Goal: Task Accomplishment & Management: Manage account settings

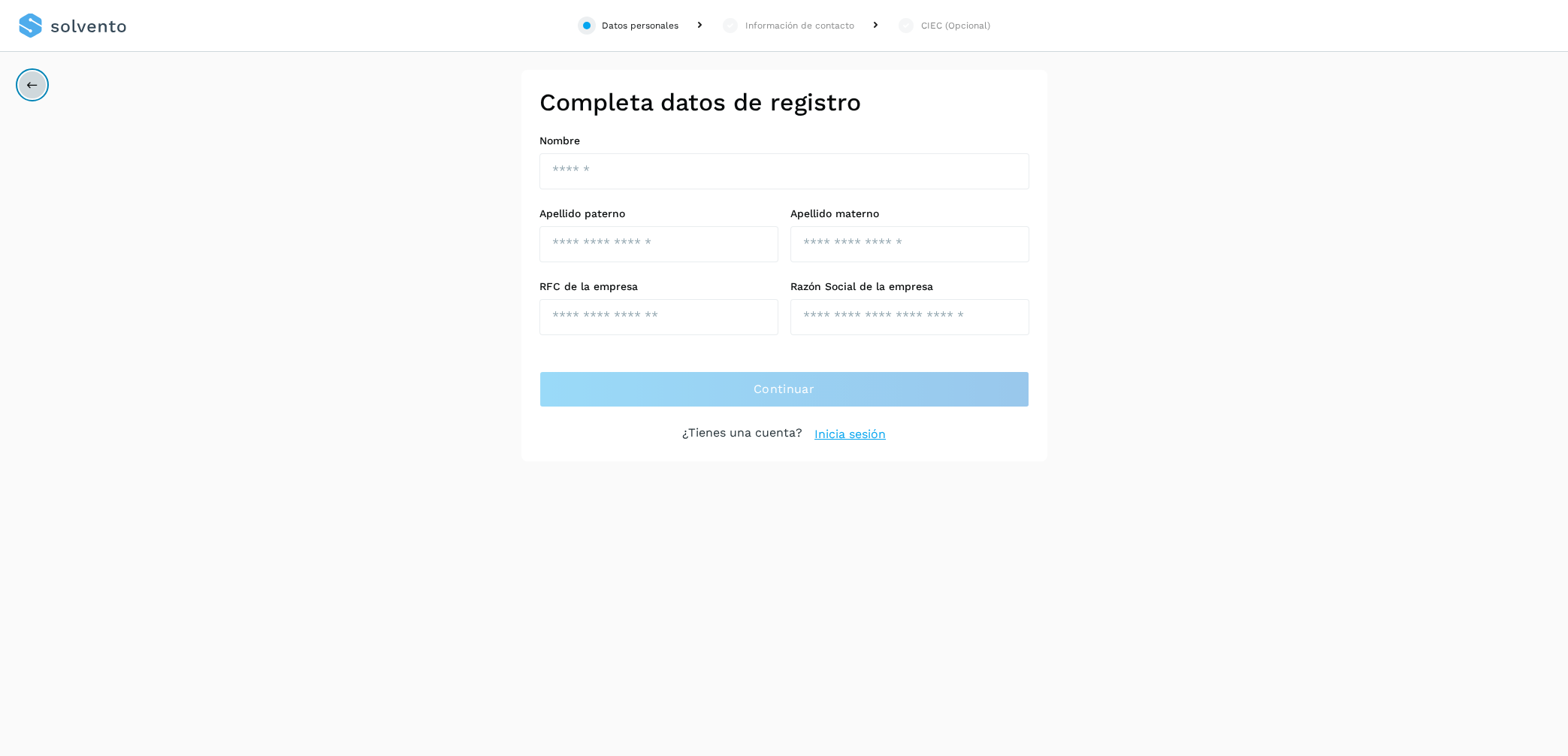
click at [44, 87] on button at bounding box center [32, 85] width 28 height 28
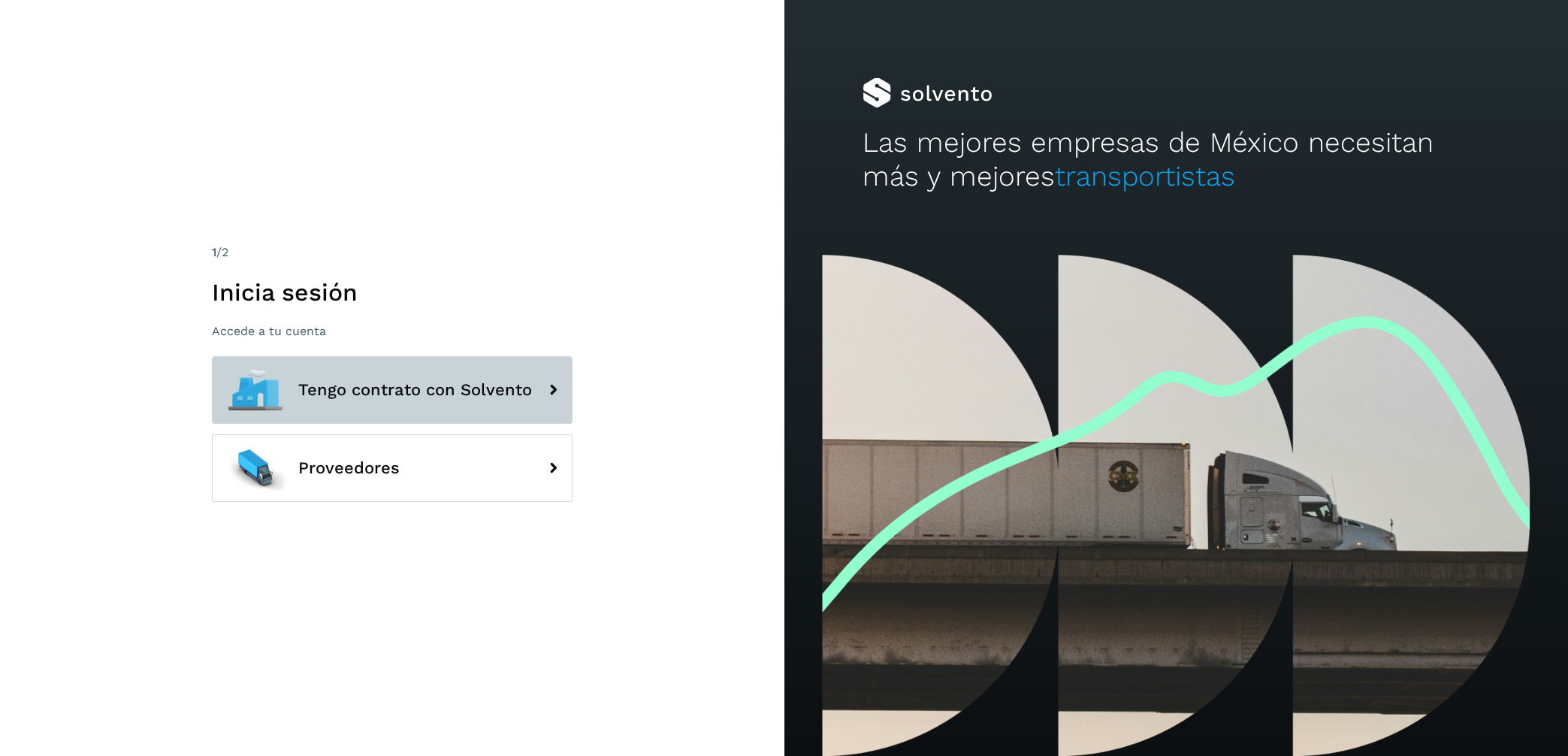
click at [548, 401] on icon at bounding box center [553, 390] width 30 height 30
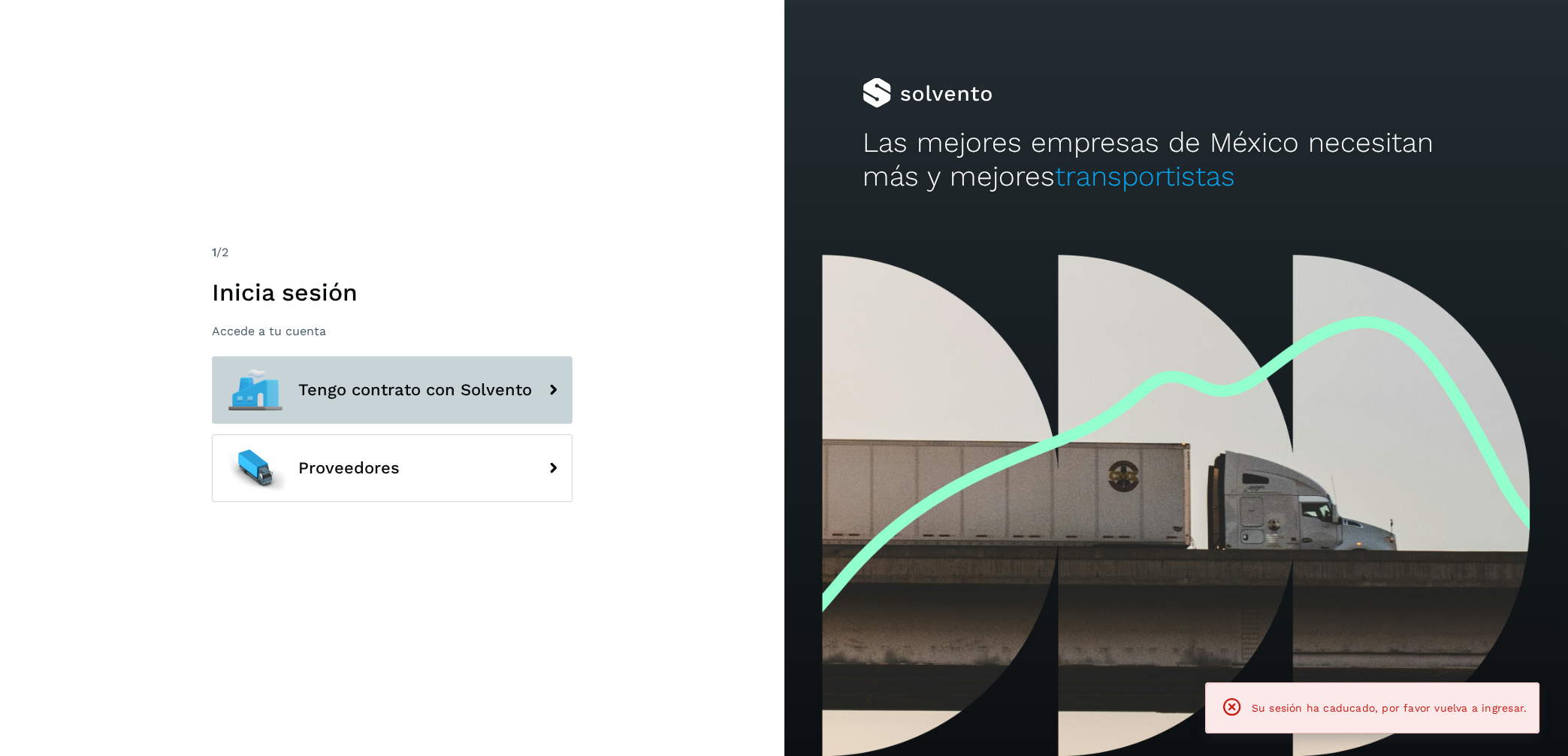
click at [534, 375] on button "Tengo contrato con Solvento" at bounding box center [392, 390] width 360 height 67
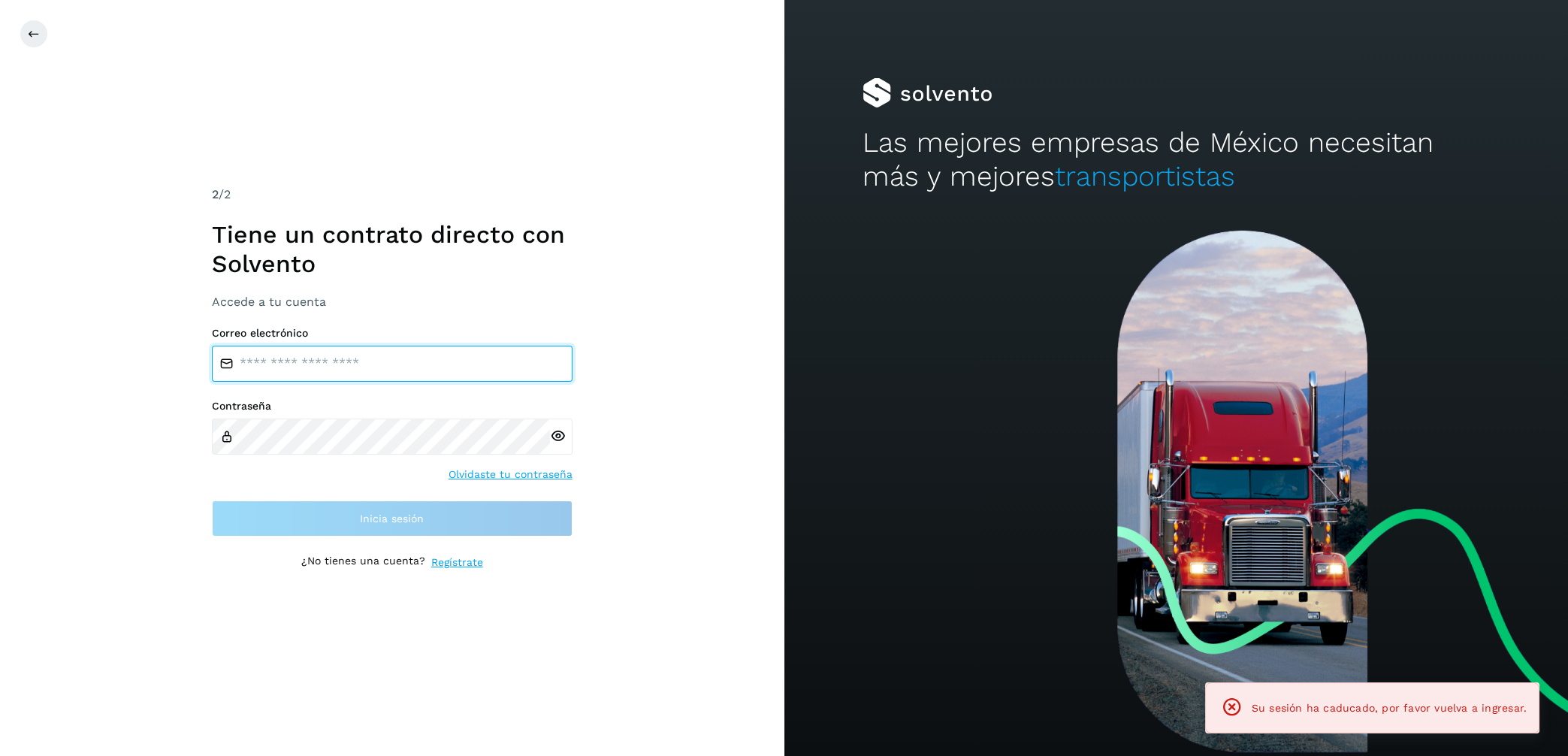
click at [351, 362] on input "email" at bounding box center [392, 364] width 360 height 36
click at [390, 343] on div "Correo electrónico" at bounding box center [392, 354] width 360 height 55
click at [395, 370] on input "email" at bounding box center [392, 364] width 360 height 36
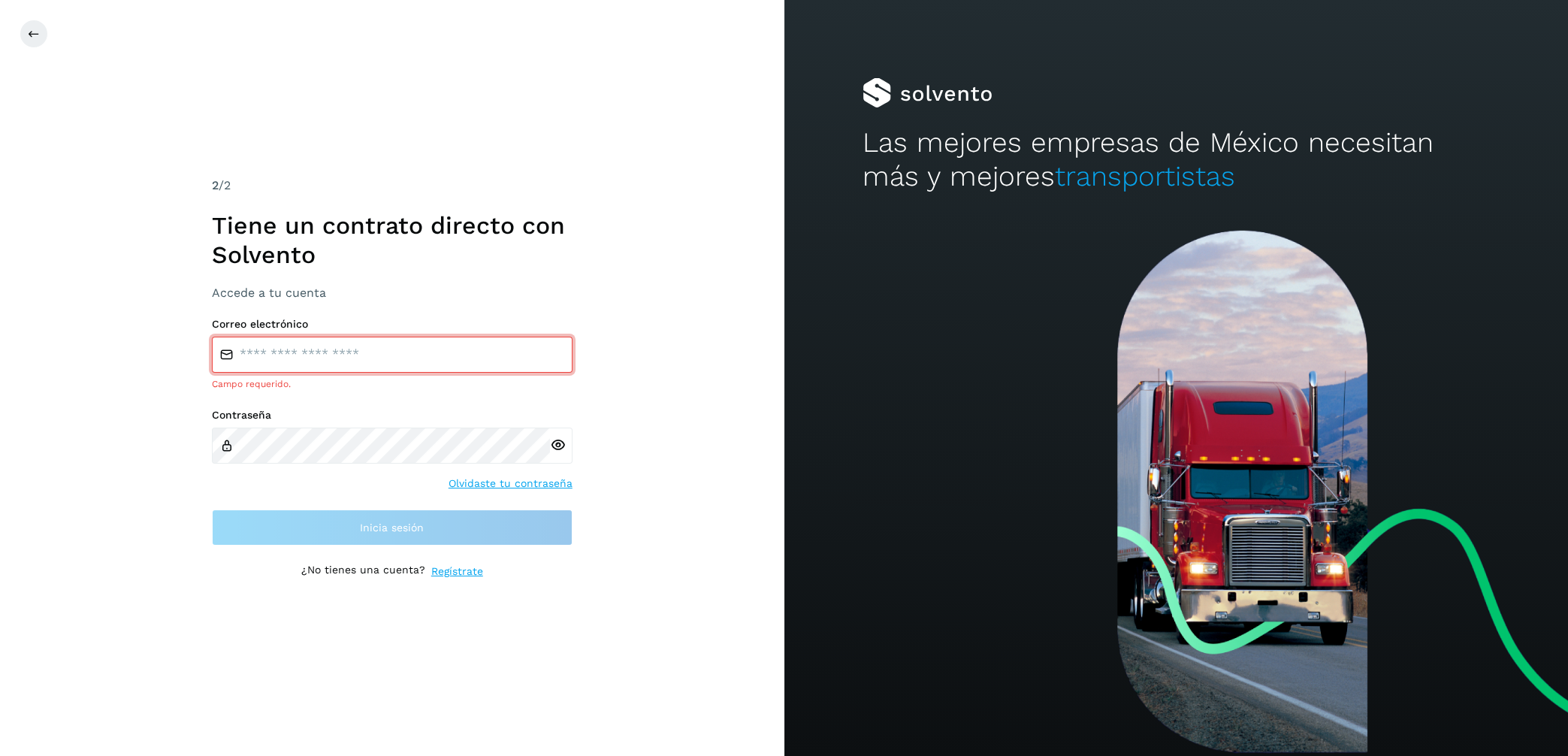
click at [375, 364] on input "email" at bounding box center [392, 354] width 360 height 36
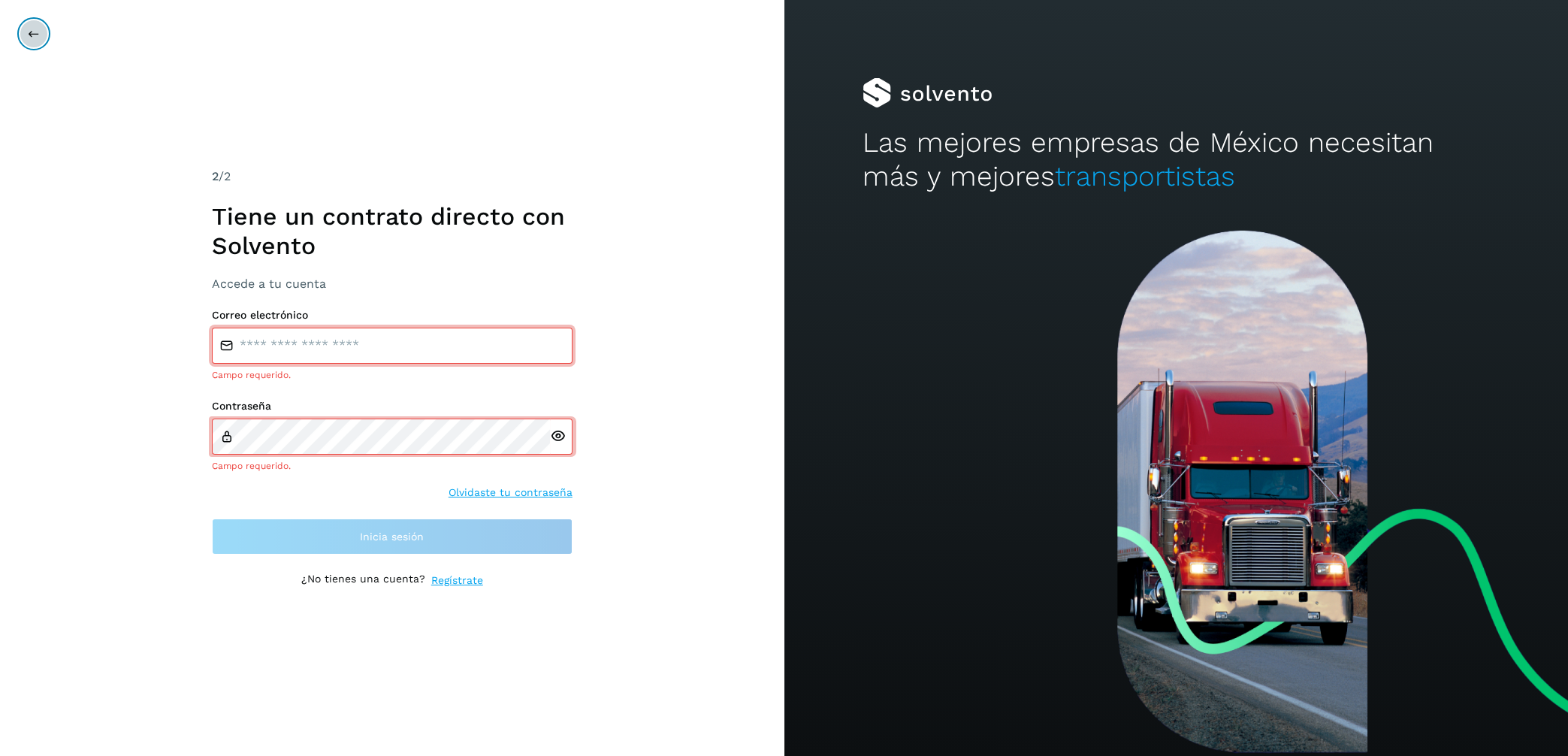
click at [45, 35] on button at bounding box center [34, 34] width 28 height 28
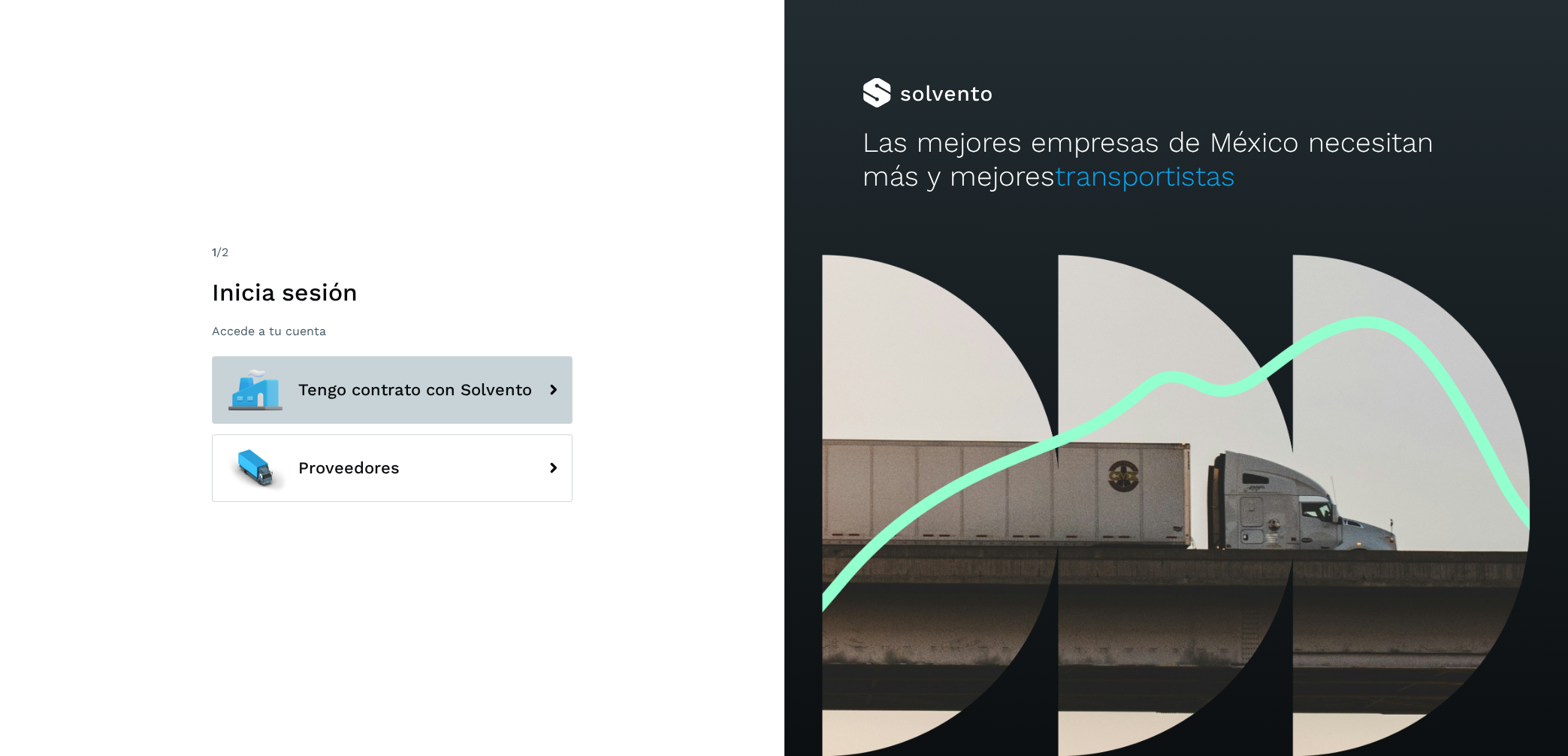
click at [504, 407] on button "Tengo contrato con Solvento" at bounding box center [392, 390] width 360 height 67
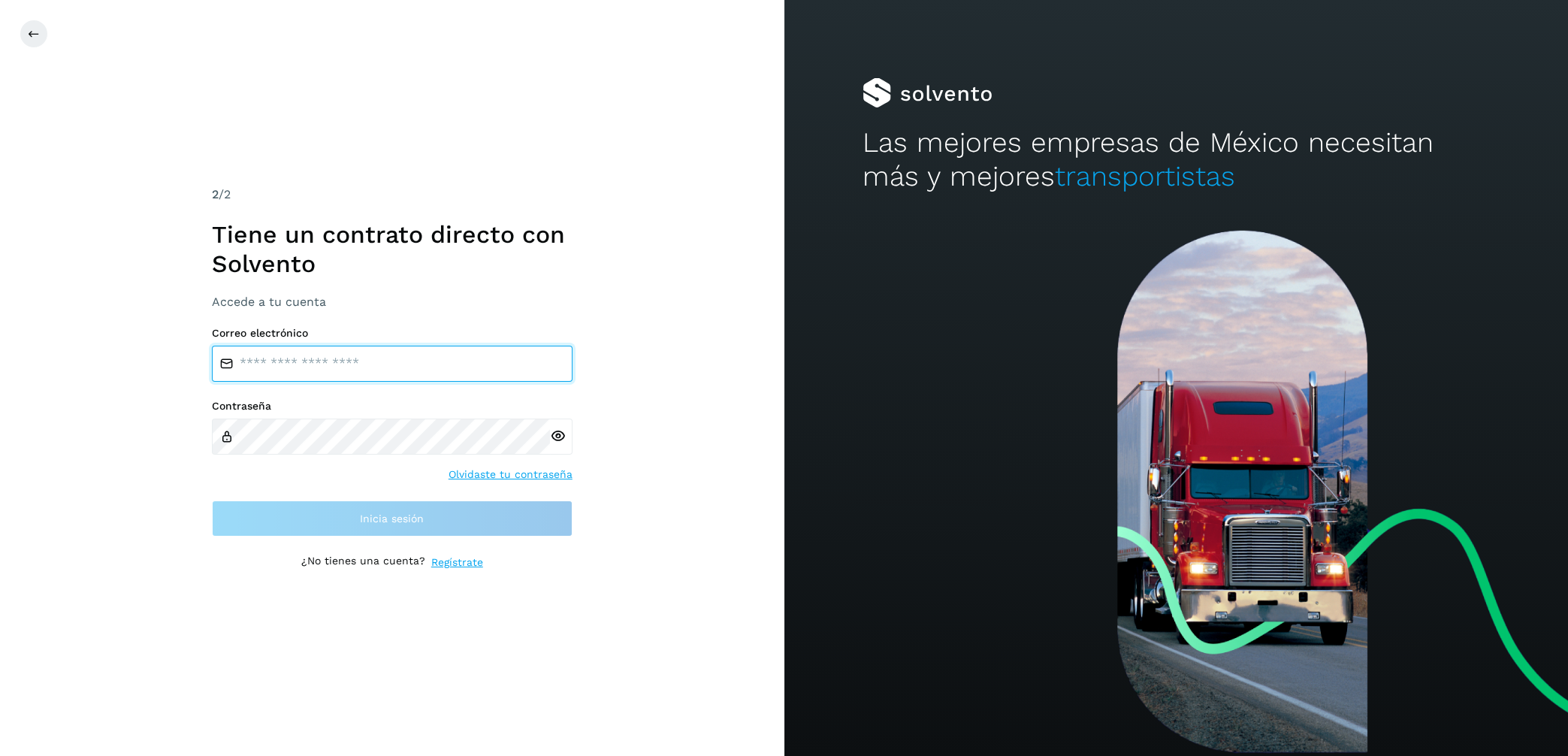
click at [393, 372] on input "email" at bounding box center [392, 364] width 360 height 36
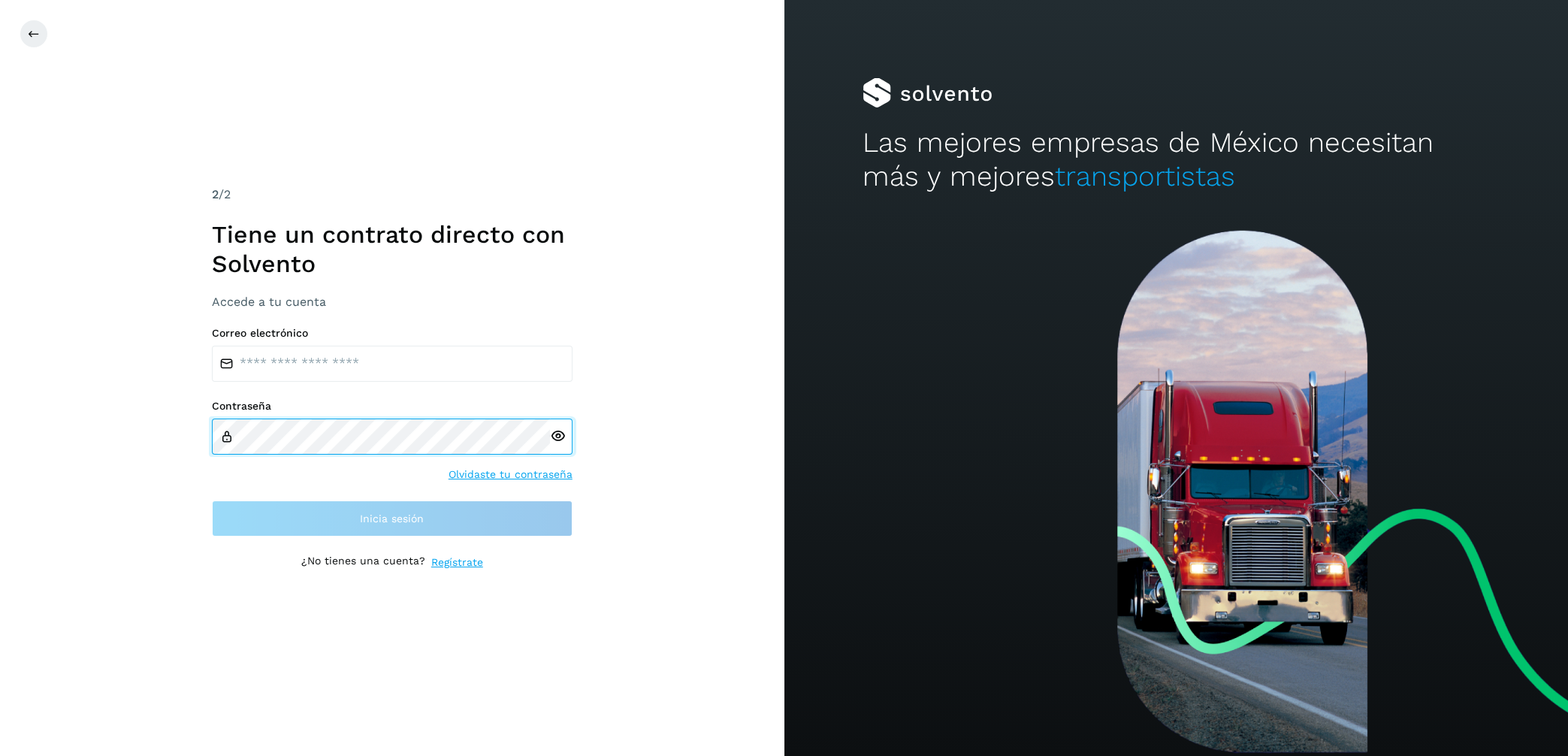
click at [394, 421] on div "Contraseña" at bounding box center [392, 426] width 360 height 54
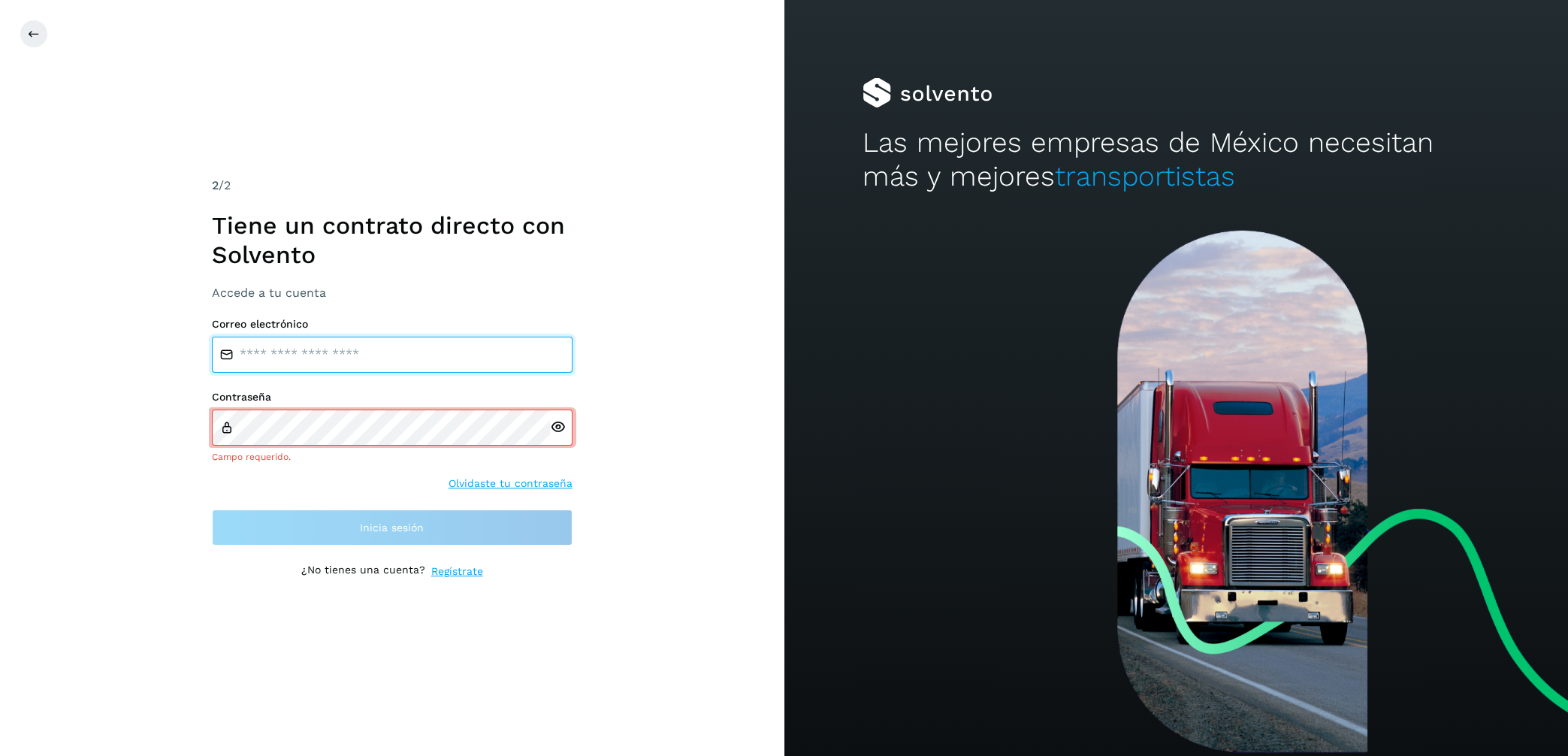
click at [311, 356] on input "email" at bounding box center [392, 354] width 360 height 36
type input "**********"
click at [555, 434] on icon at bounding box center [558, 428] width 16 height 16
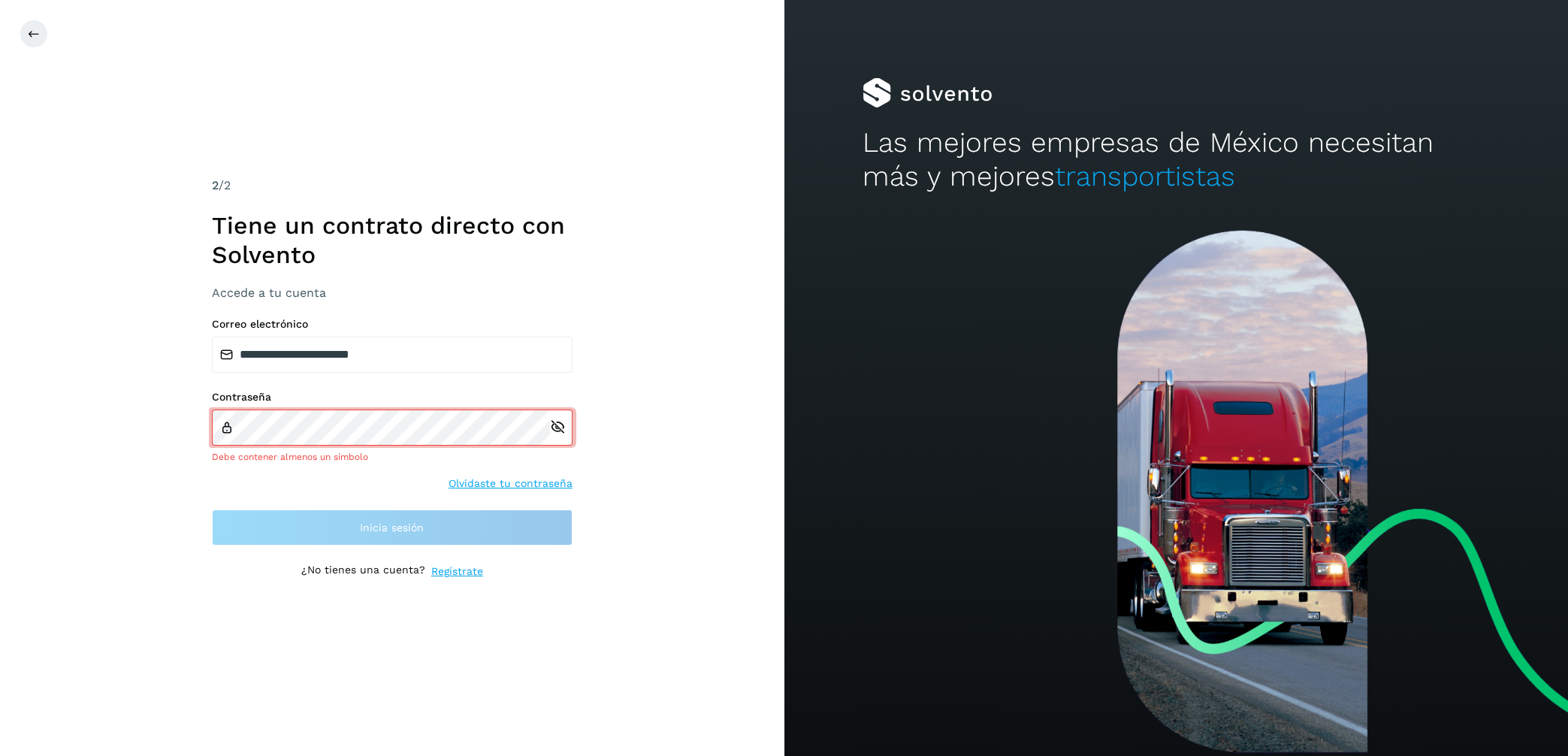
click at [517, 479] on link "Olvidaste tu contraseña" at bounding box center [511, 484] width 124 height 16
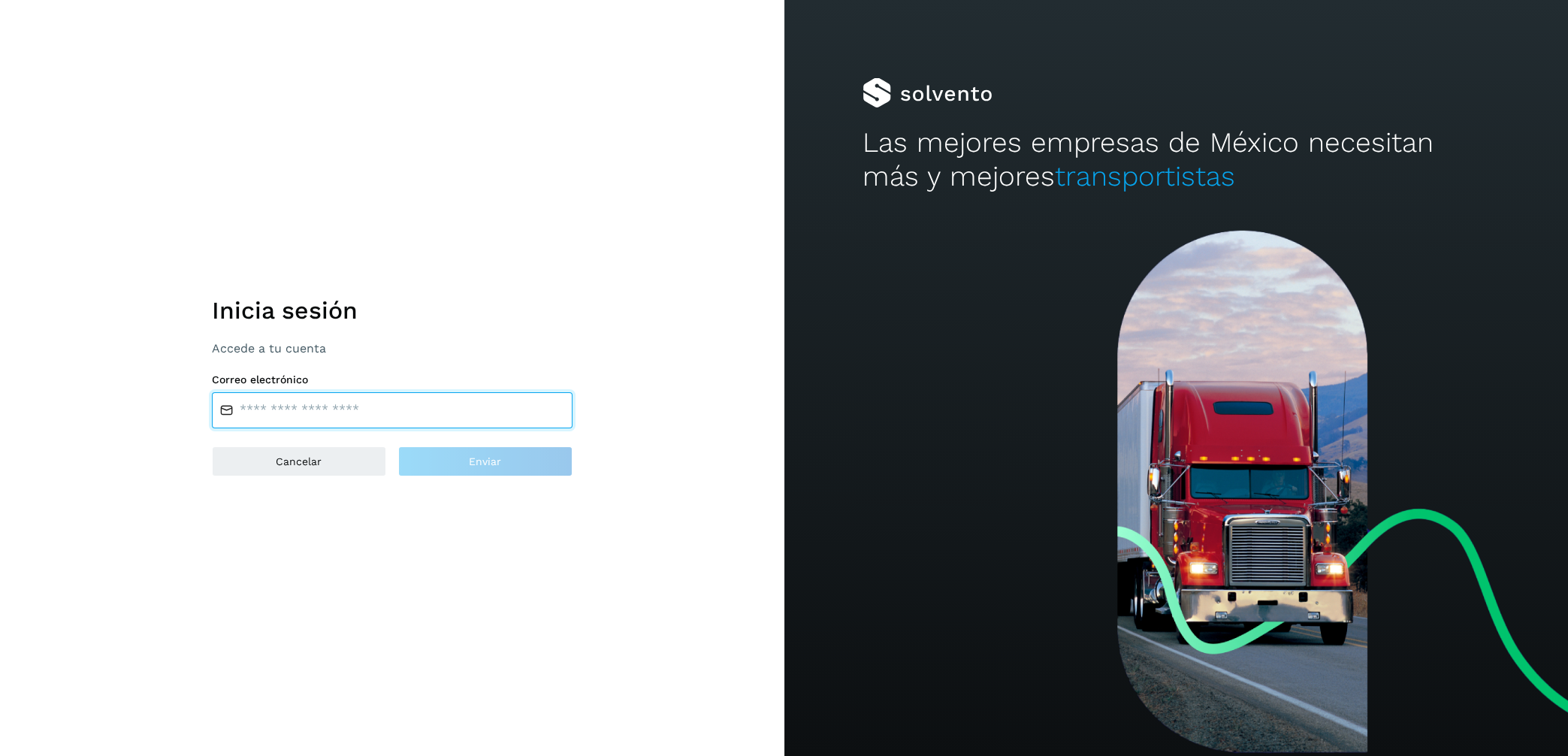
click at [319, 414] on input "email" at bounding box center [392, 410] width 360 height 36
type input "**********"
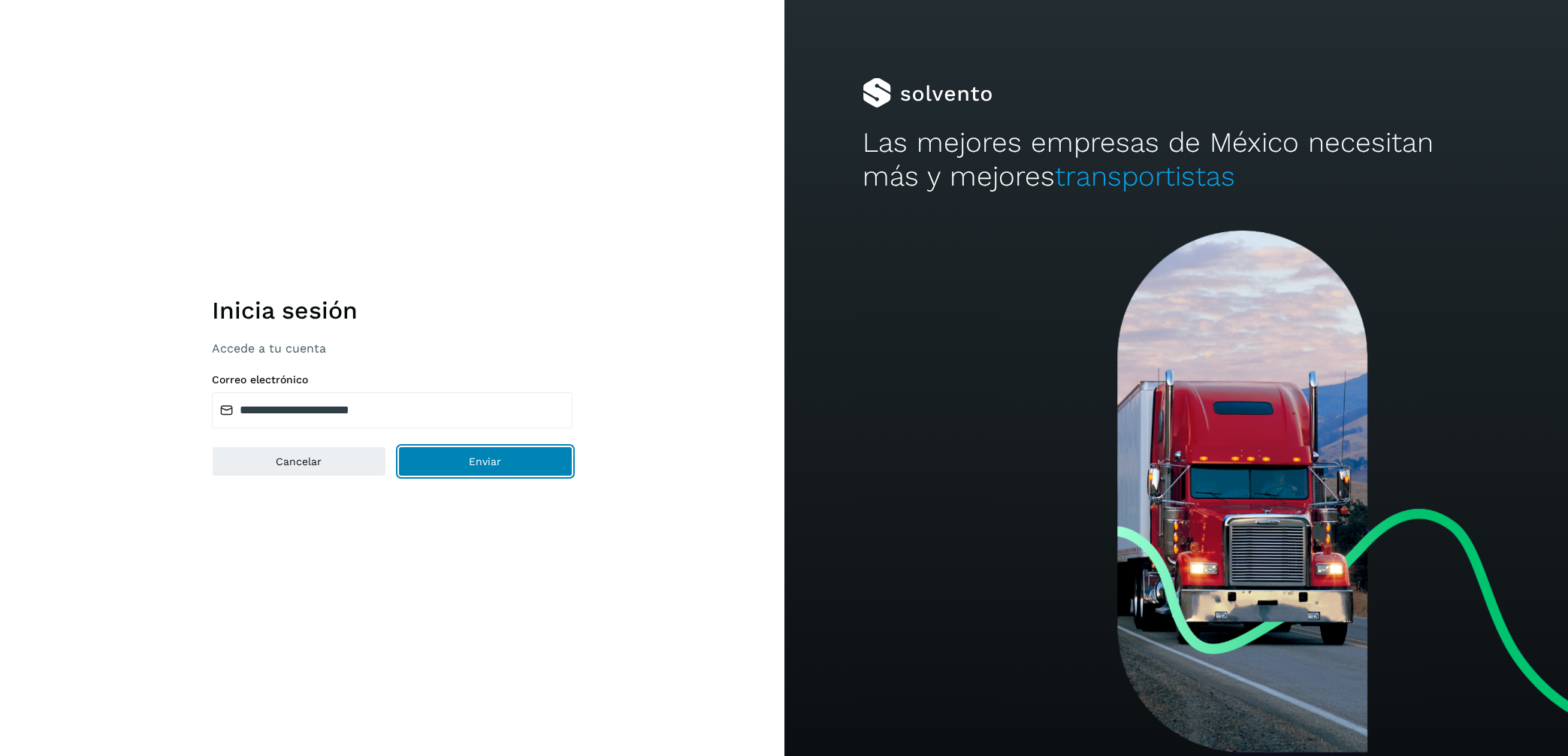
click at [481, 459] on span "Enviar" at bounding box center [485, 461] width 32 height 11
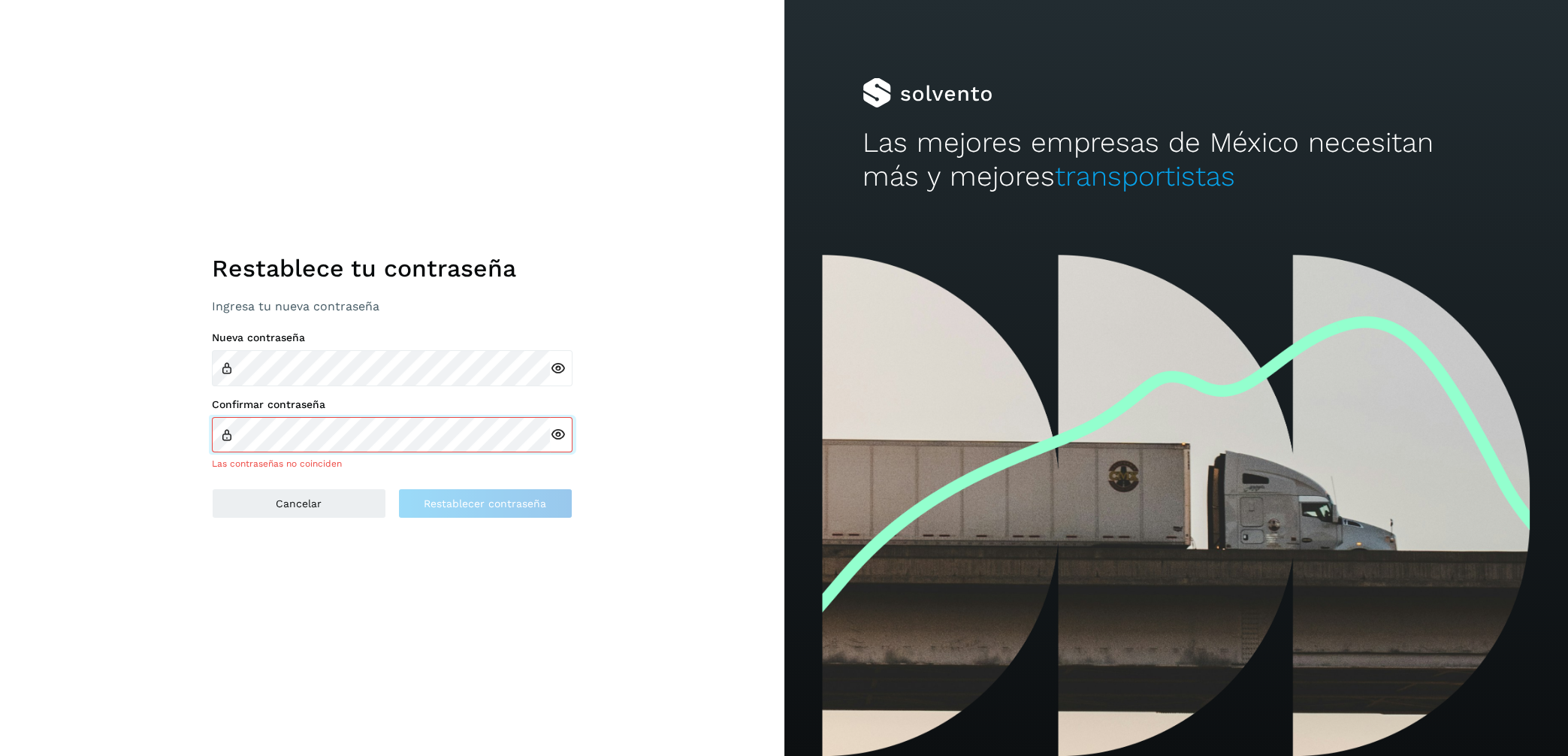
click at [367, 431] on div "Confirmar contraseña Las contraseñas no coinciden" at bounding box center [392, 434] width 360 height 72
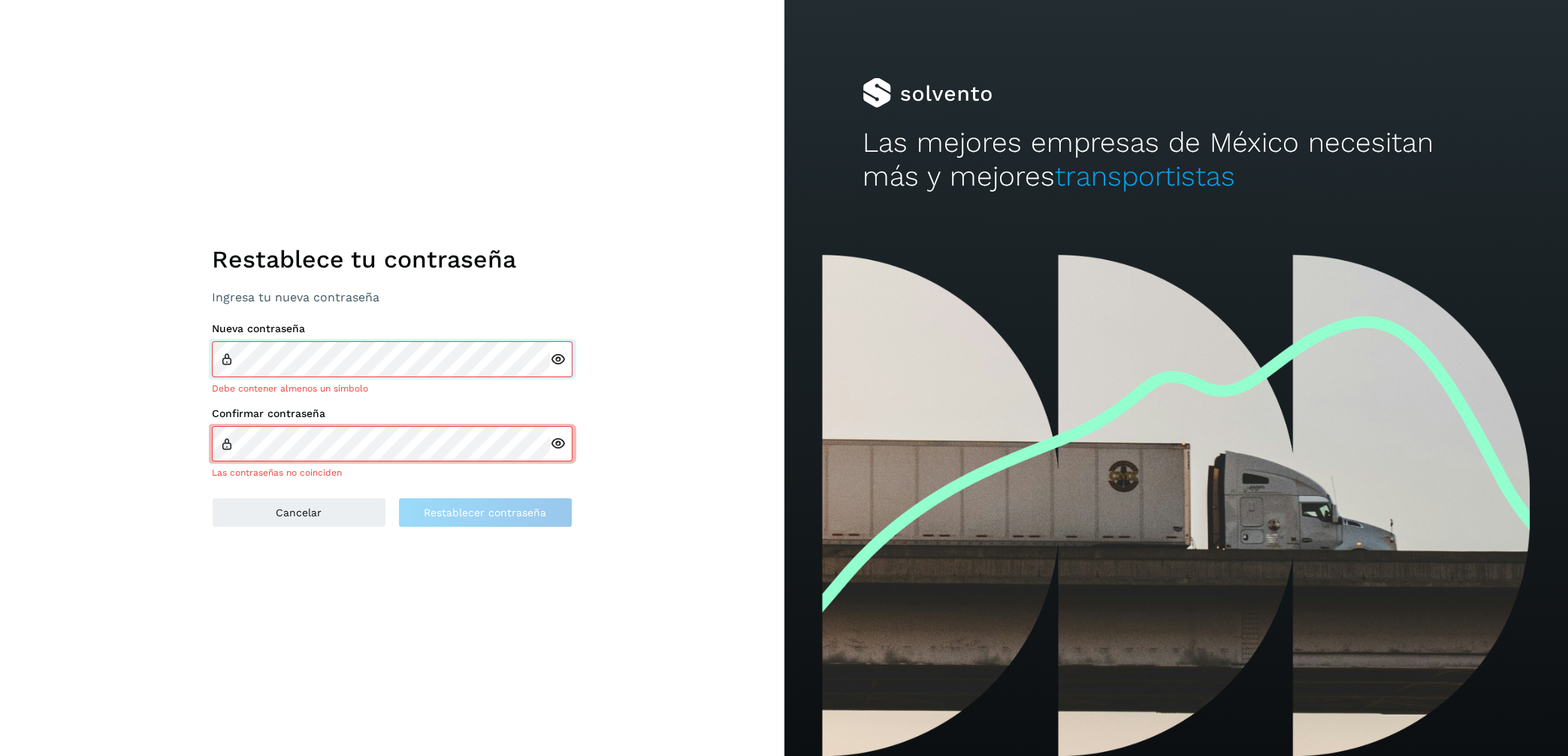
click at [388, 343] on div "Nueva contraseña Debe contener almenos un símbolo" at bounding box center [392, 358] width 360 height 72
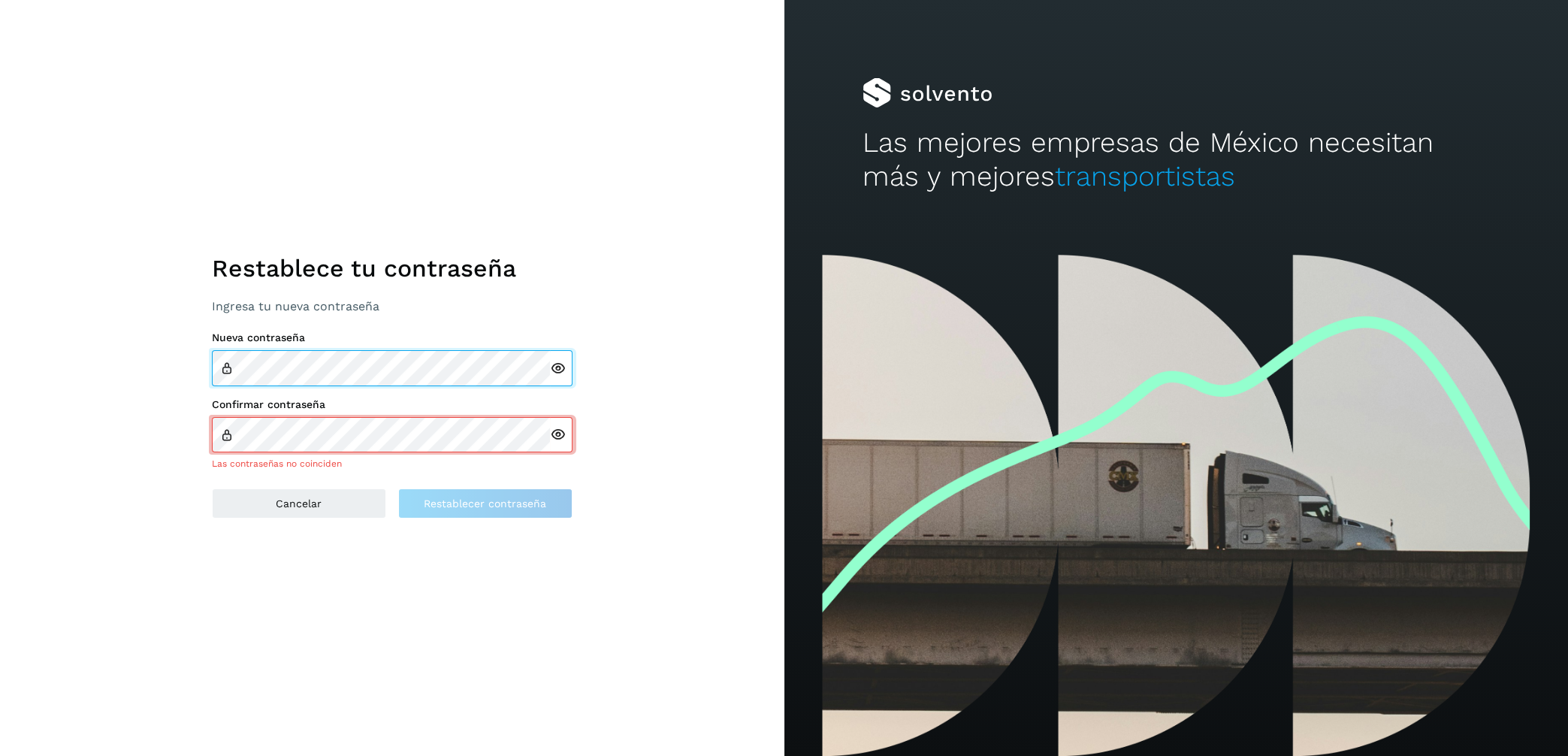
click at [0, 342] on html "Restablece tu contraseña Ingresa tu nueva contraseña Nueva contraseña Confirmar…" at bounding box center [784, 378] width 1568 height 756
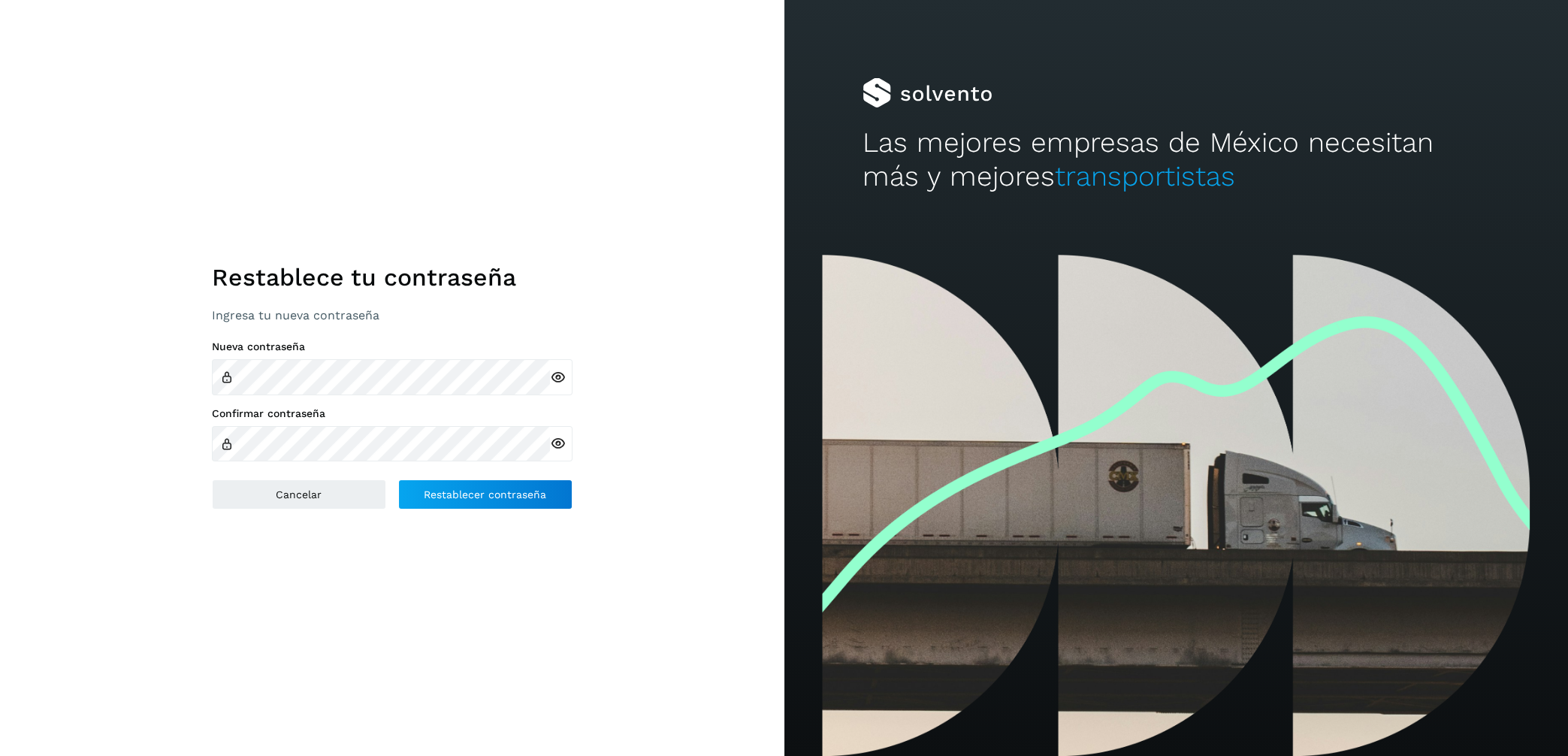
click at [145, 434] on div "Restablece tu contraseña Ingresa tu nueva contraseña Nueva contraseña Confirmar…" at bounding box center [392, 378] width 784 height 756
click at [556, 374] on icon at bounding box center [558, 378] width 16 height 16
click at [559, 444] on icon at bounding box center [558, 444] width 16 height 16
click at [553, 498] on button "Restablecer contraseña" at bounding box center [485, 494] width 174 height 30
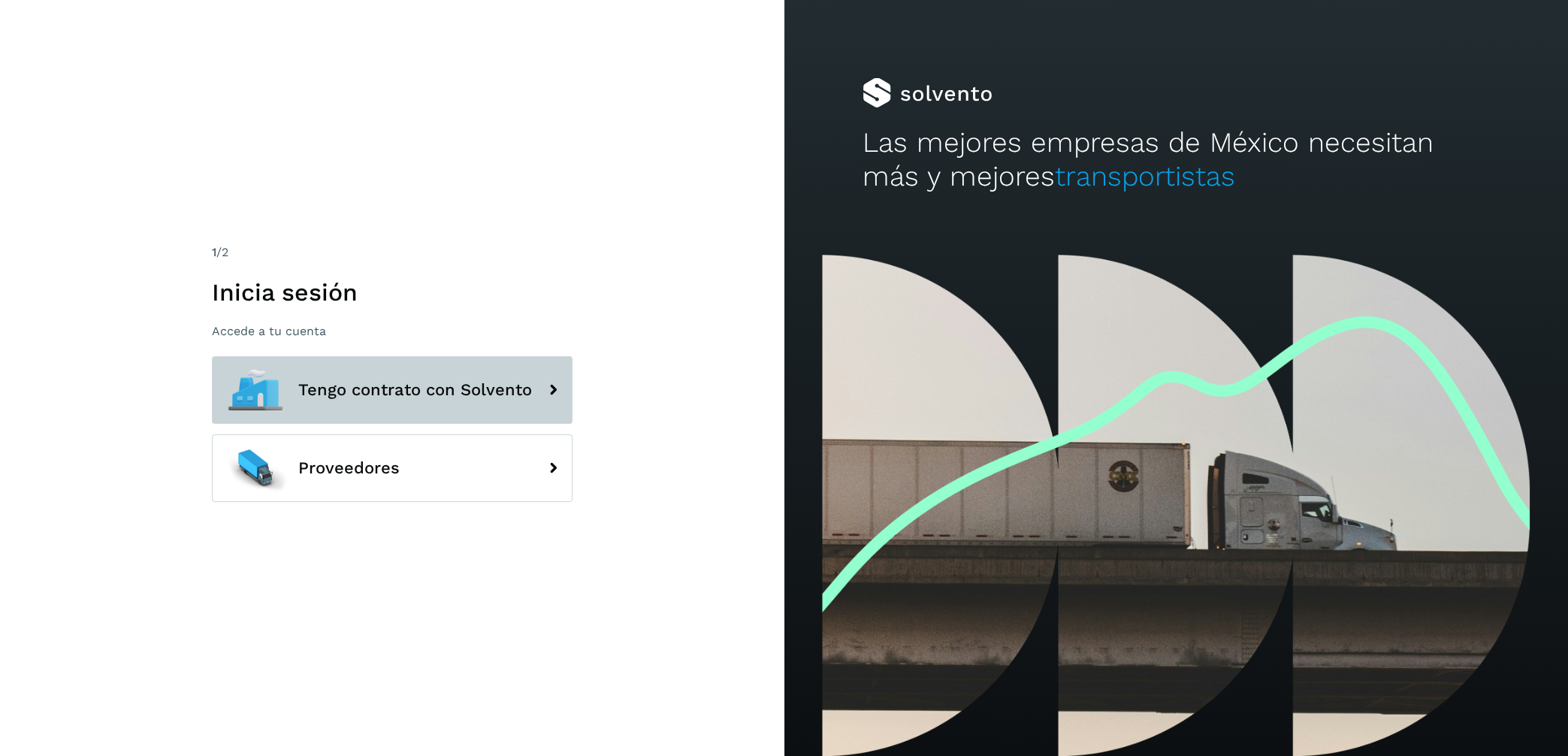
click at [509, 409] on button "Tengo contrato con Solvento" at bounding box center [392, 390] width 360 height 67
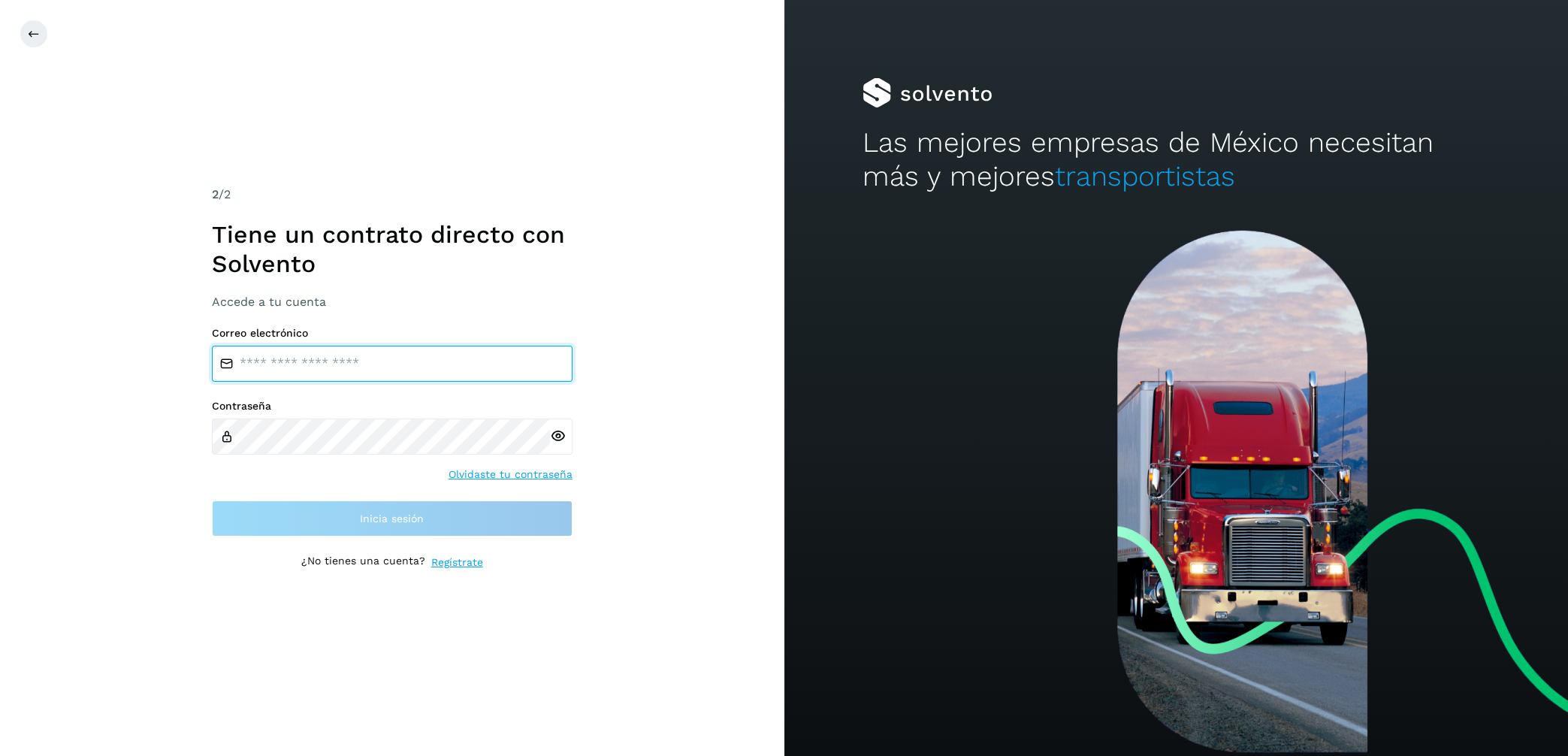
type input "**********"
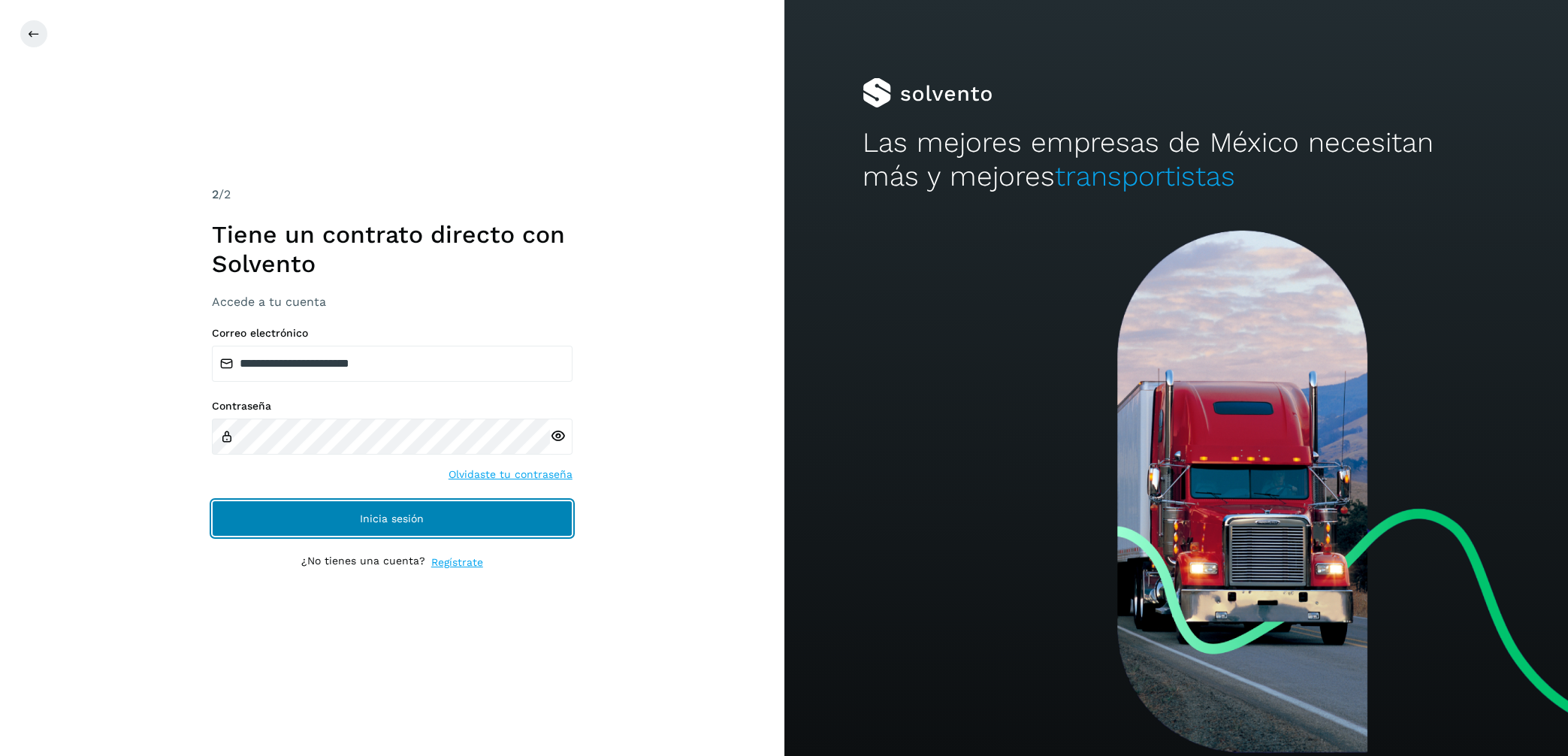
click at [395, 505] on button "Inicia sesión" at bounding box center [392, 518] width 360 height 36
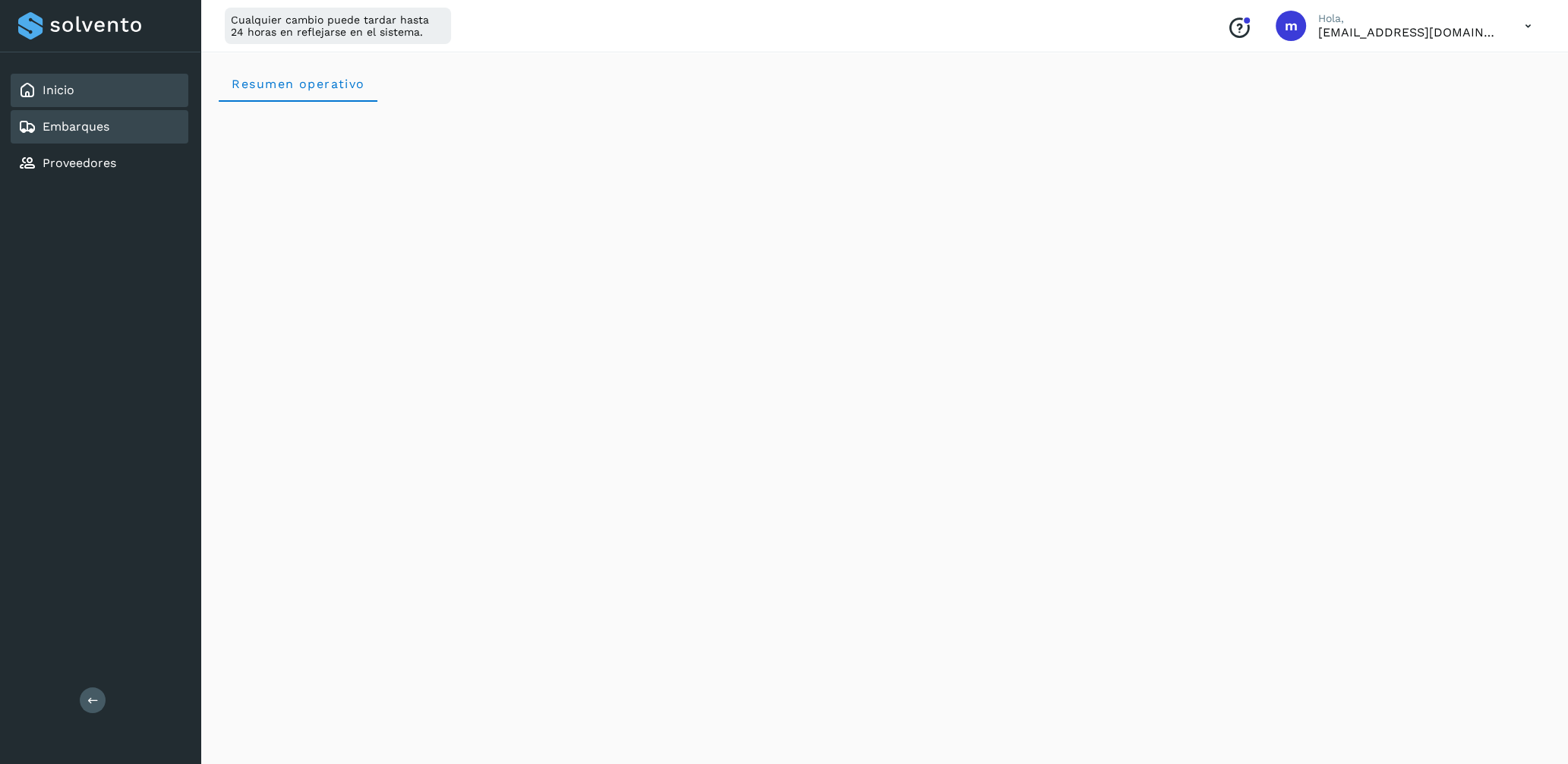
click at [85, 126] on link "Embarques" at bounding box center [75, 126] width 67 height 14
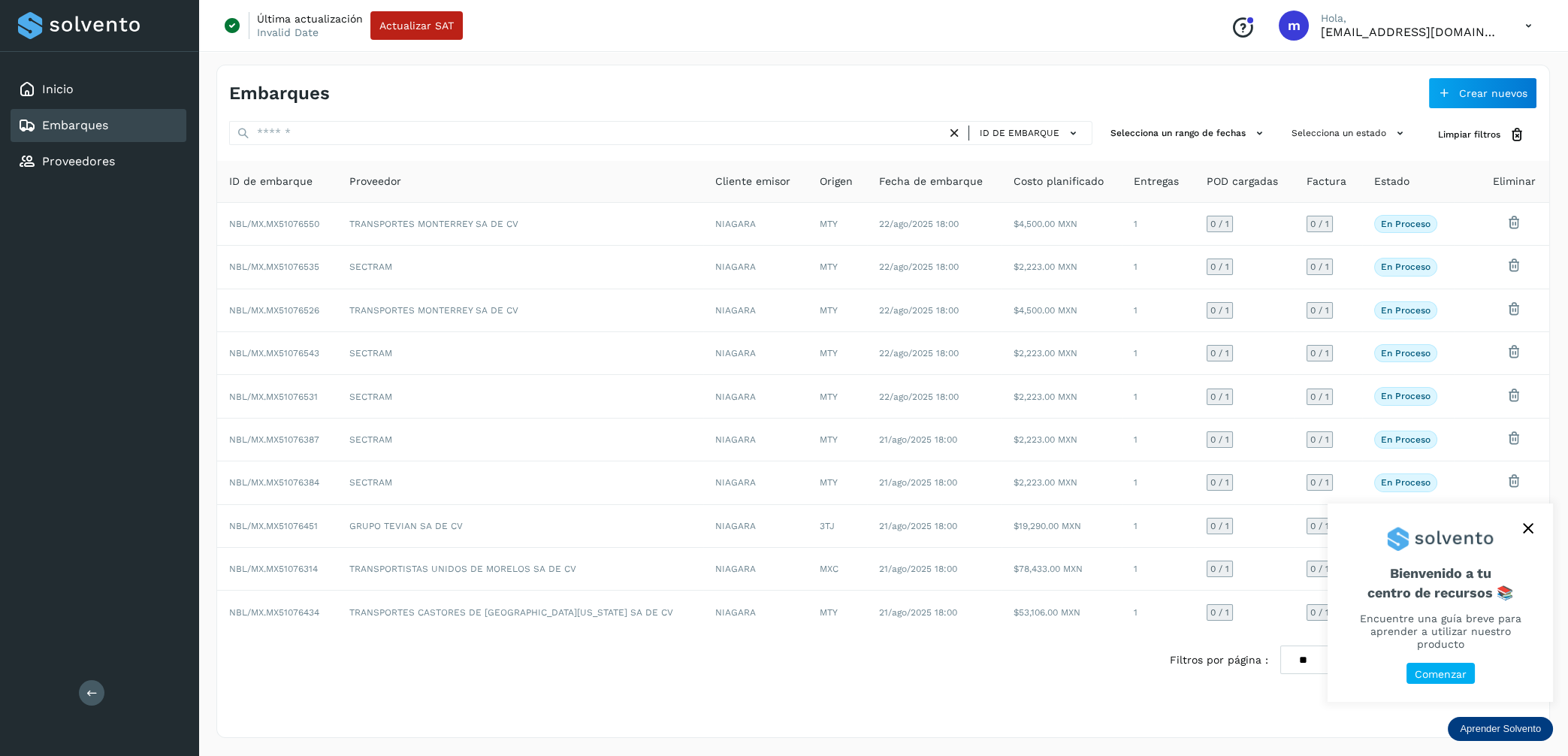
click at [1527, 533] on icon "close," at bounding box center [1527, 528] width 10 height 10
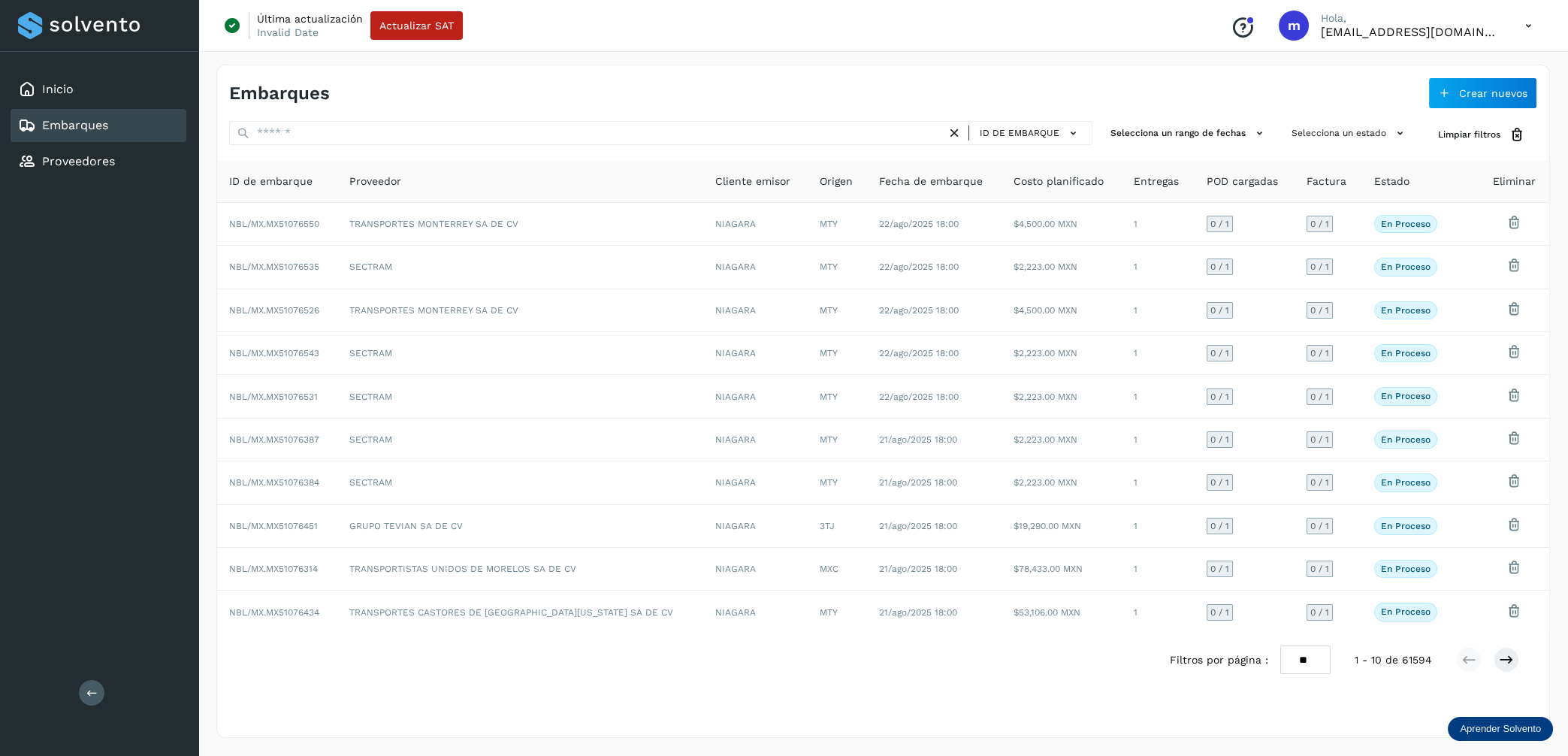
click at [152, 138] on div "Embarques" at bounding box center [98, 125] width 176 height 33
click at [133, 127] on div "Embarques" at bounding box center [98, 125] width 176 height 33
click at [115, 91] on div "Inicio" at bounding box center [98, 89] width 176 height 33
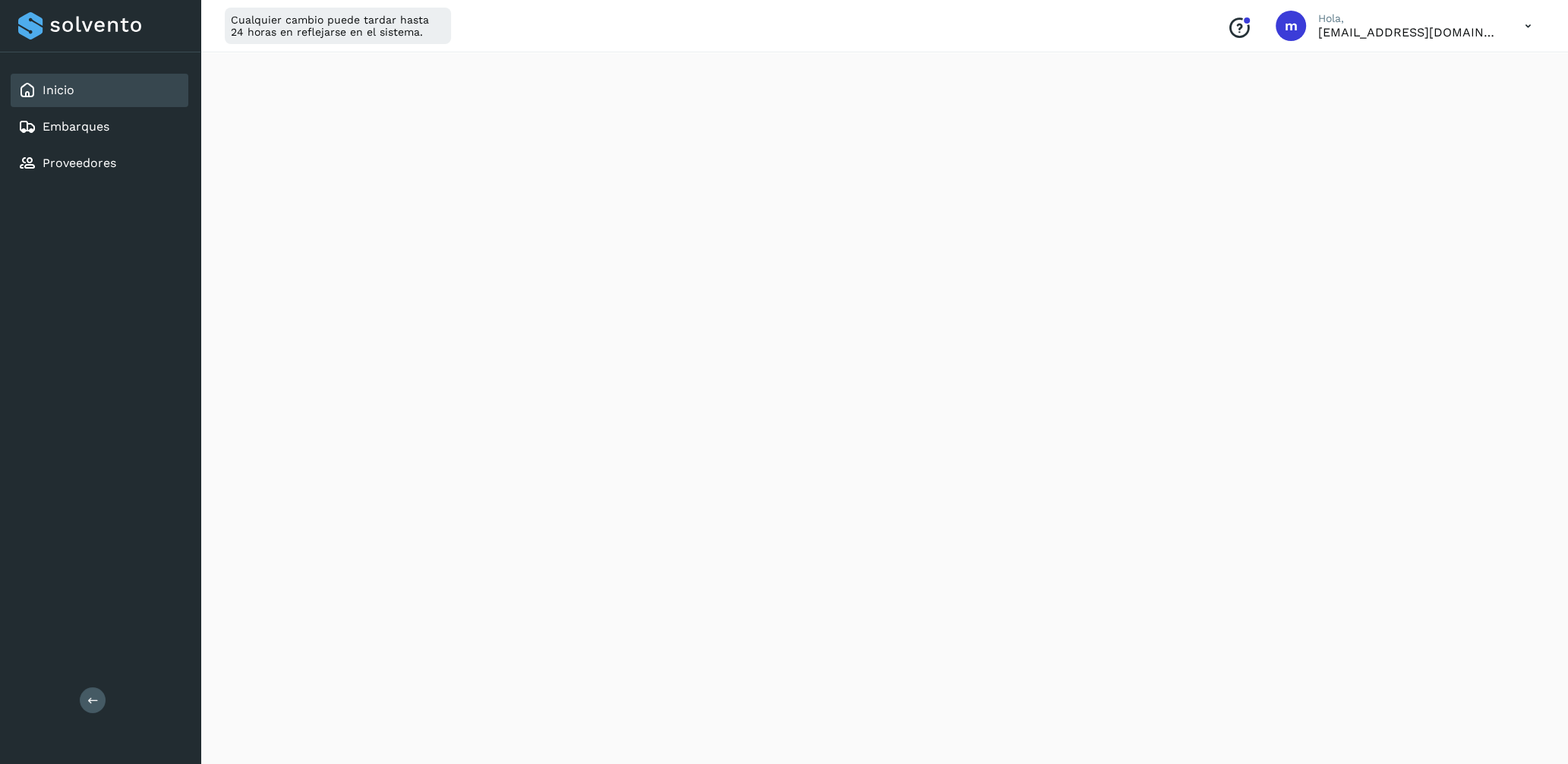
scroll to position [1558, 0]
click at [81, 123] on link "Embarques" at bounding box center [75, 126] width 67 height 14
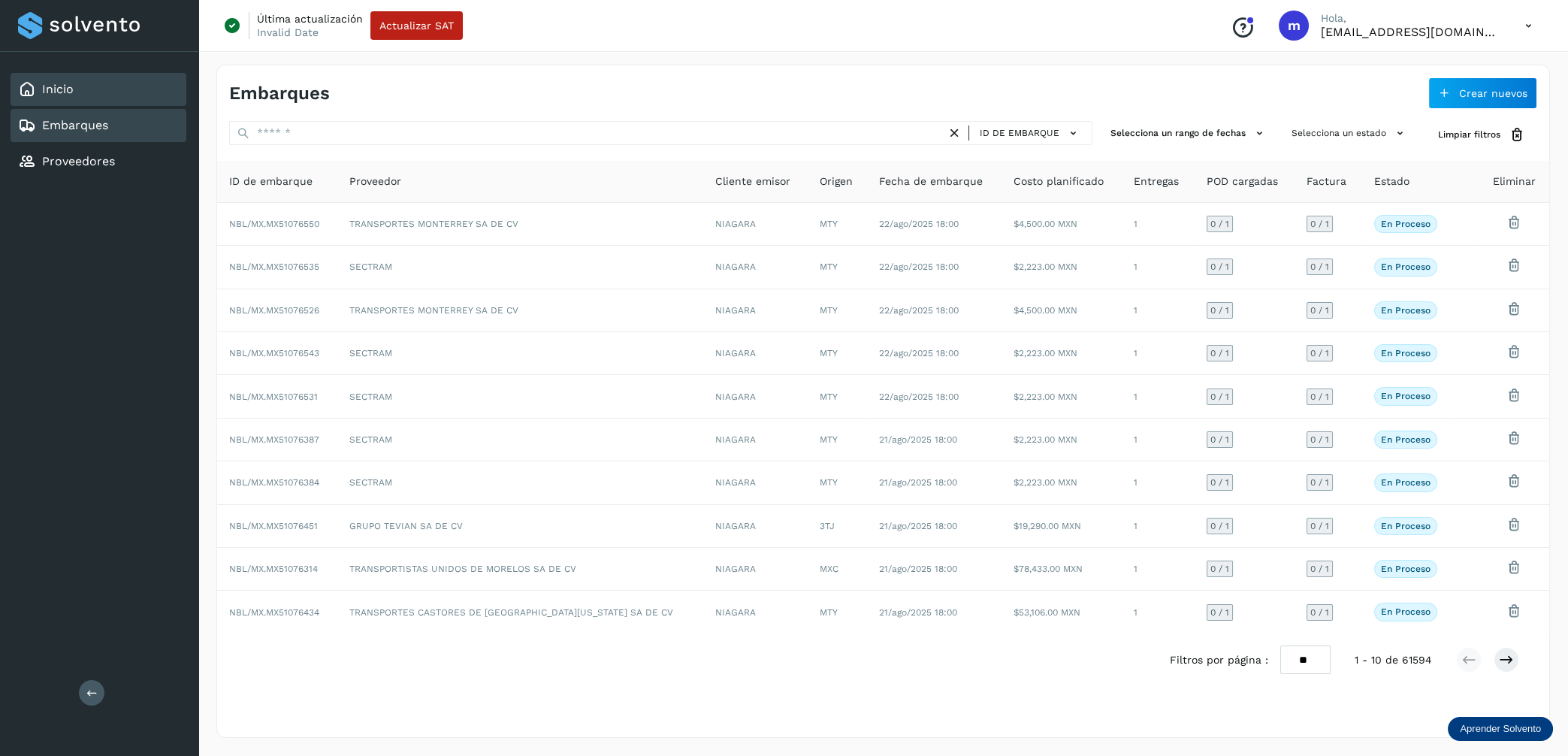
click at [82, 78] on div "Inicio" at bounding box center [98, 89] width 176 height 33
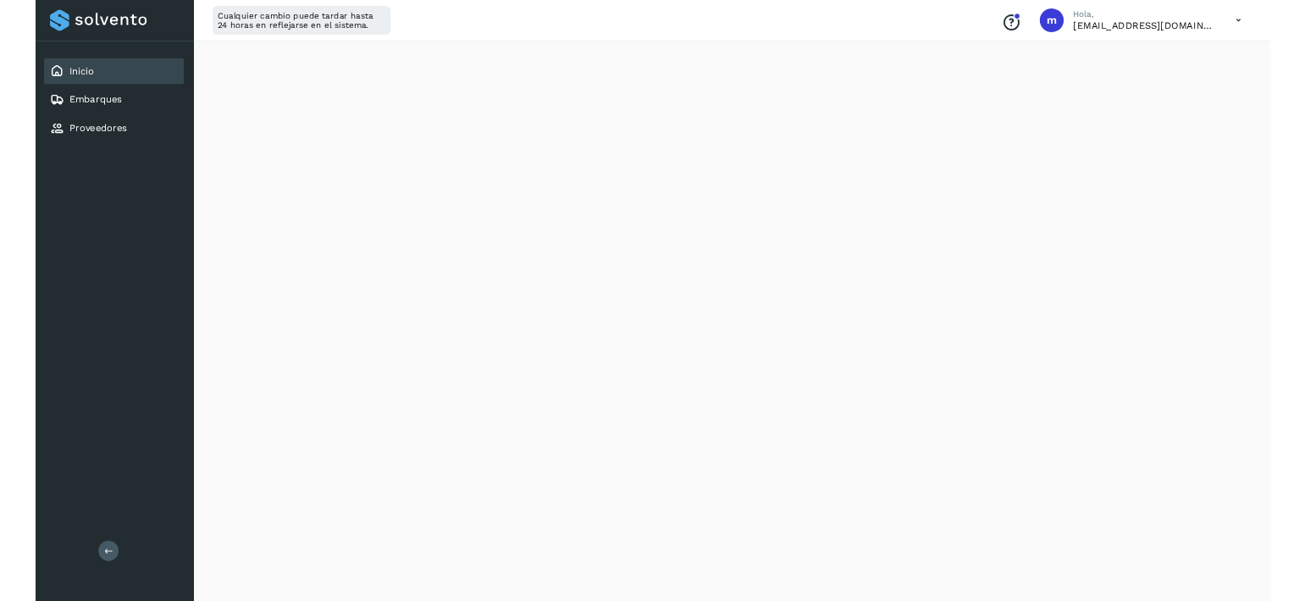
scroll to position [1738, 0]
